Goal: Task Accomplishment & Management: Use online tool/utility

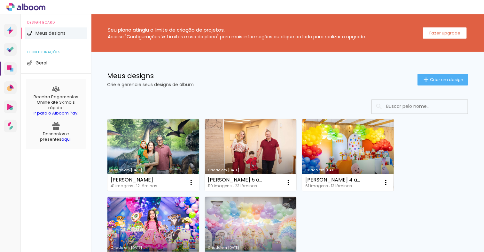
click at [345, 145] on link "Criado em [DATE]" at bounding box center [348, 155] width 92 height 72
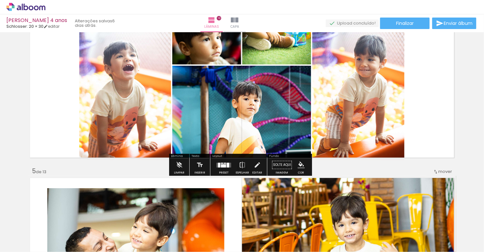
scroll to position [479, 0]
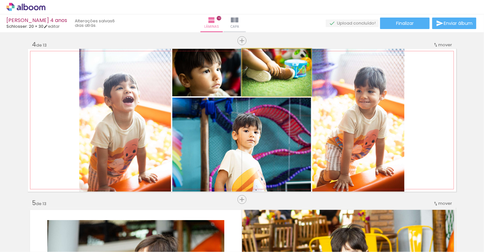
click at [280, 79] on quentale-photo at bounding box center [276, 73] width 69 height 48
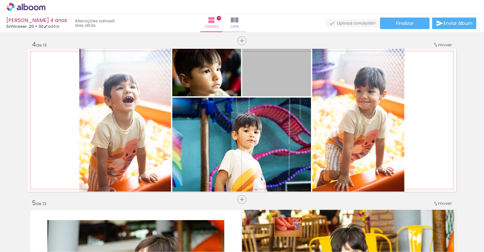
drag, startPoint x: 280, startPoint y: 79, endPoint x: 286, endPoint y: 227, distance: 148.4
click at [286, 227] on quentale-workspace at bounding box center [242, 126] width 484 height 252
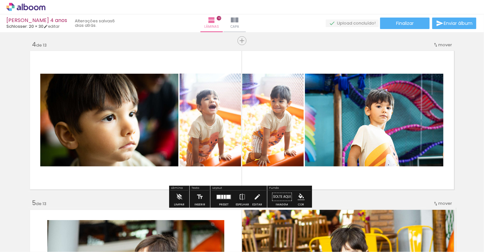
click at [221, 198] on quentale-layouter at bounding box center [223, 197] width 15 height 5
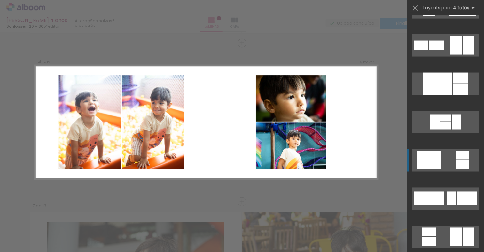
scroll to position [575, 0]
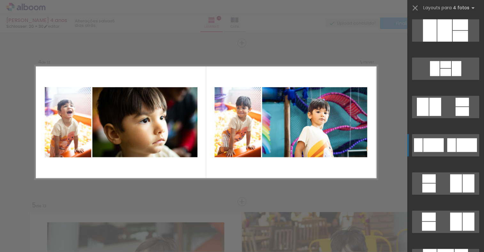
click at [432, 148] on div at bounding box center [433, 146] width 20 height 14
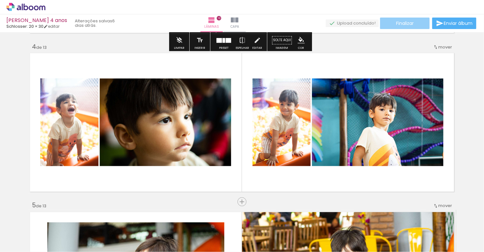
click at [398, 21] on span "Finalizar" at bounding box center [405, 23] width 18 height 4
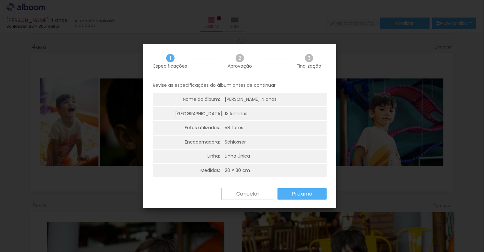
click at [0, 0] on slot "Próximo" at bounding box center [0, 0] width 0 height 0
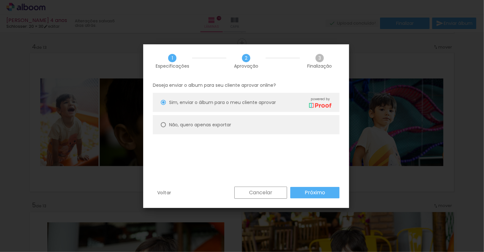
click at [0, 0] on div at bounding box center [0, 0] width 0 height 0
type paper-radio-button "on"
click at [0, 0] on slot "Próximo" at bounding box center [0, 0] width 0 height 0
type input "Alta, 300 DPI"
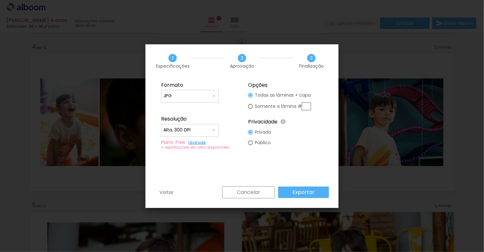
click at [0, 0] on slot "Exportar" at bounding box center [0, 0] width 0 height 0
